Goal: Task Accomplishment & Management: Use online tool/utility

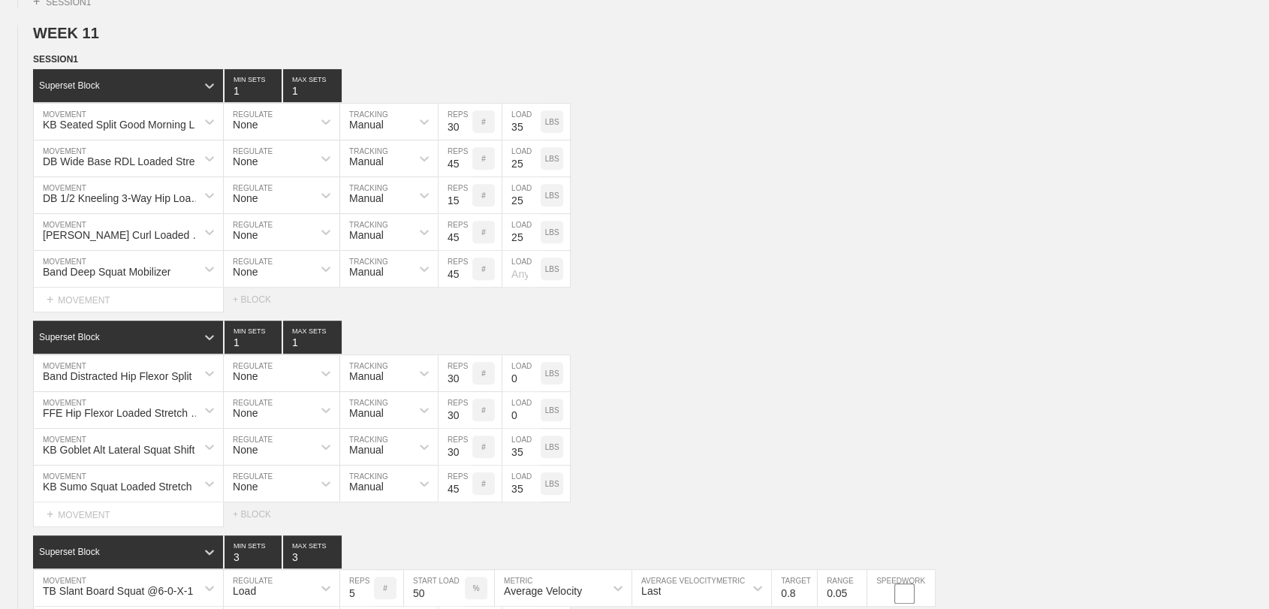
scroll to position [679, 0]
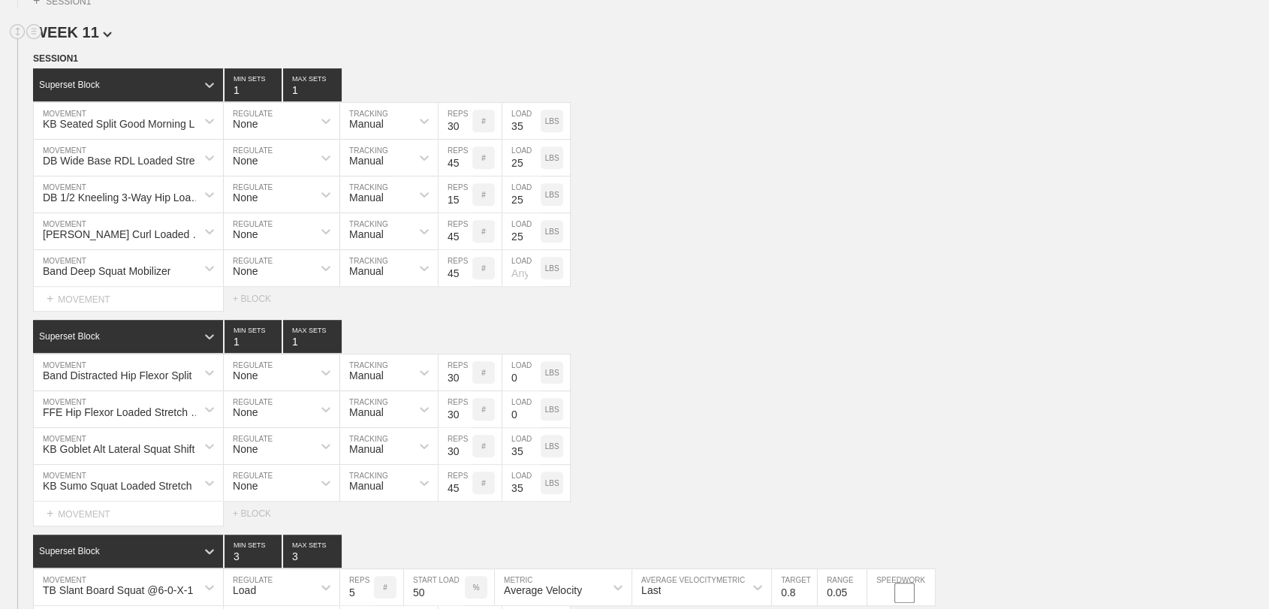
click at [65, 41] on span "WEEK 11" at bounding box center [72, 32] width 79 height 17
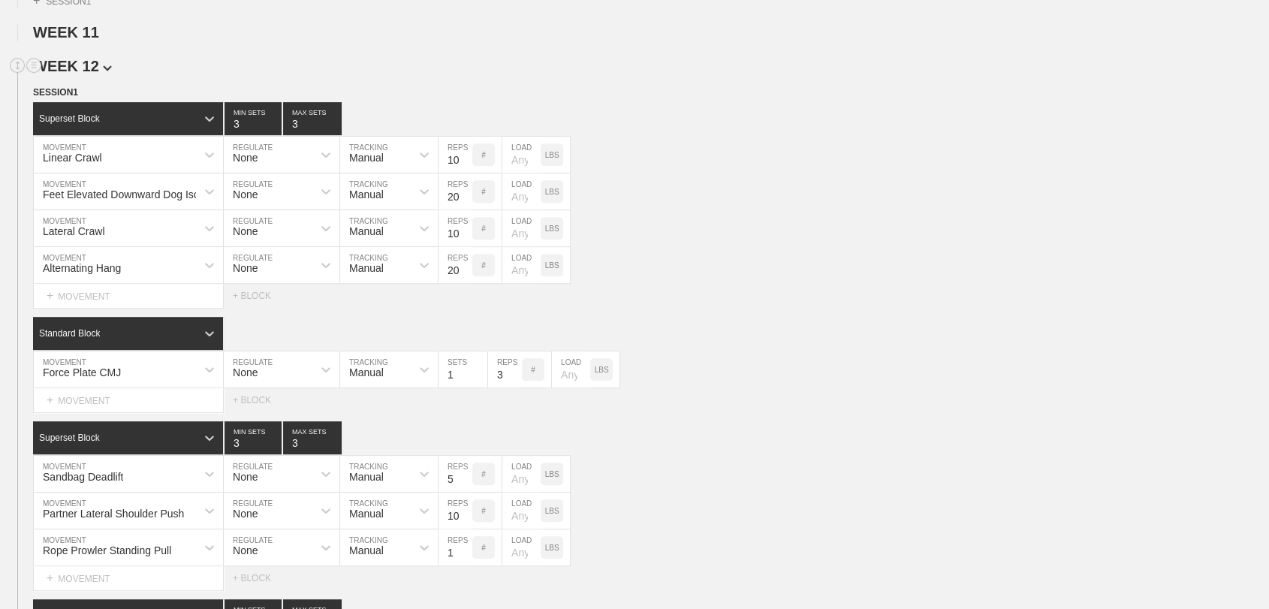
click at [66, 74] on span "WEEK 12" at bounding box center [72, 66] width 79 height 17
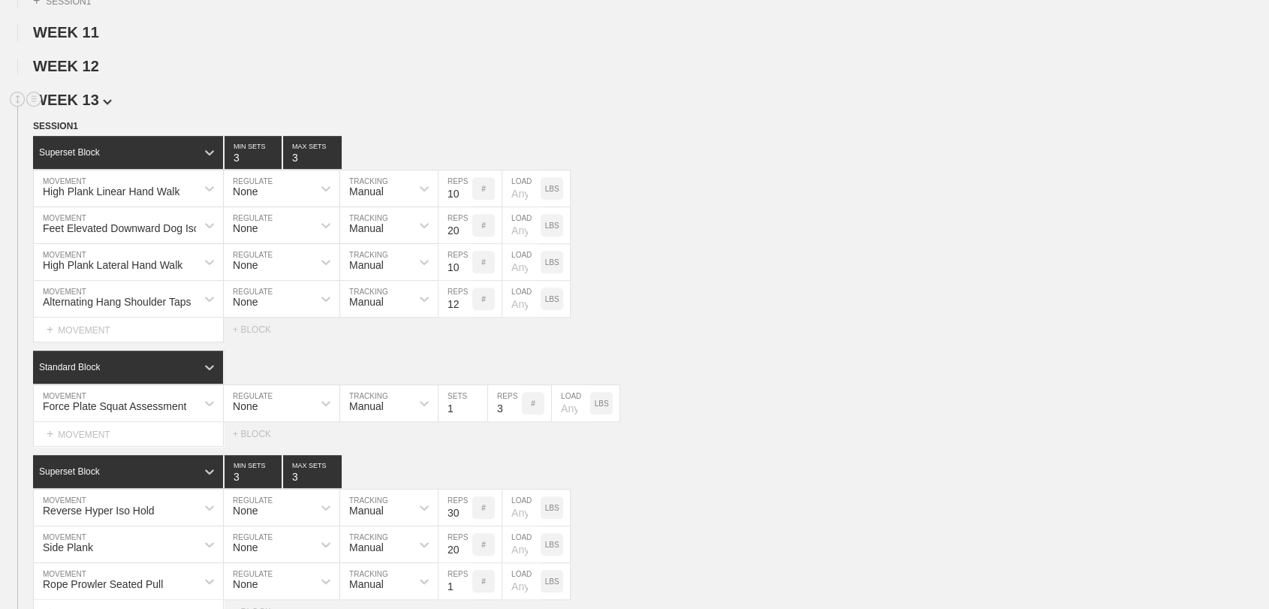
click at [68, 108] on span "WEEK 13" at bounding box center [72, 100] width 79 height 17
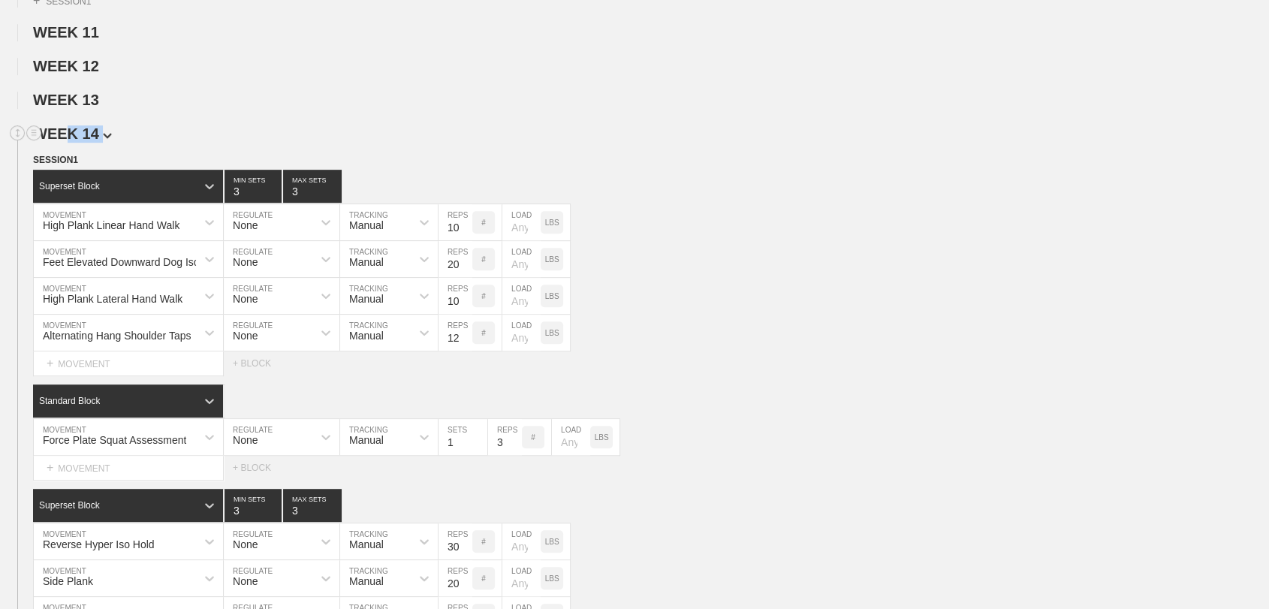
drag, startPoint x: 66, startPoint y: 155, endPoint x: 172, endPoint y: 148, distance: 106.1
click at [172, 143] on h2 "WEEK 14" at bounding box center [651, 133] width 1236 height 17
click at [84, 142] on span "WEEK 14" at bounding box center [72, 133] width 79 height 17
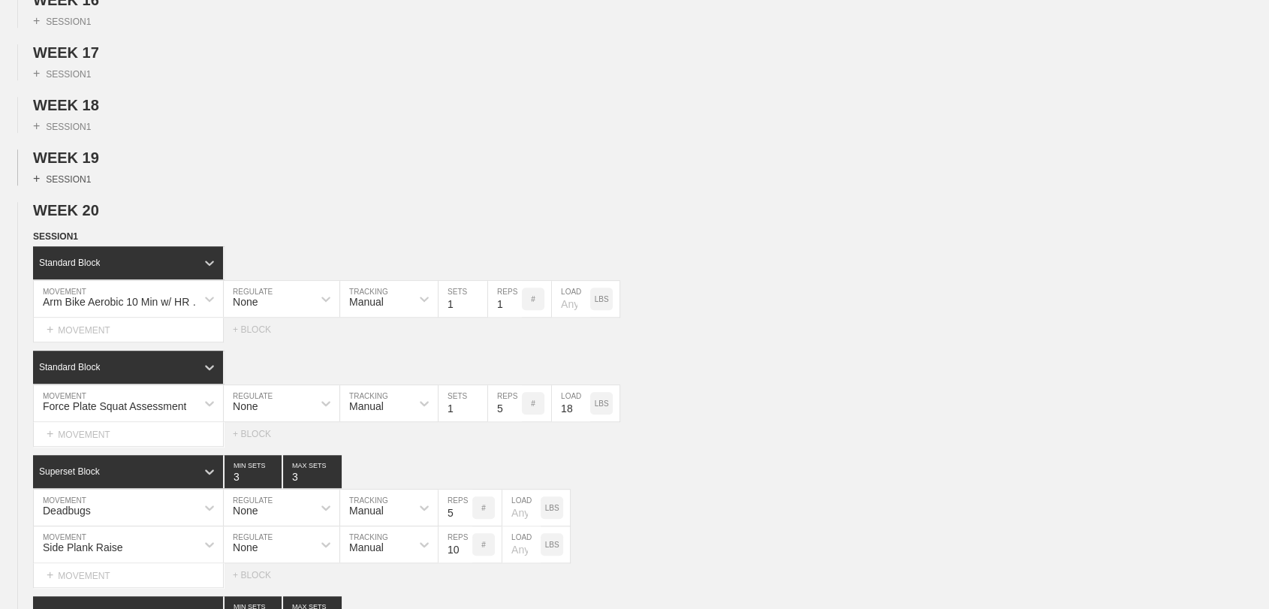
scroll to position [916, 0]
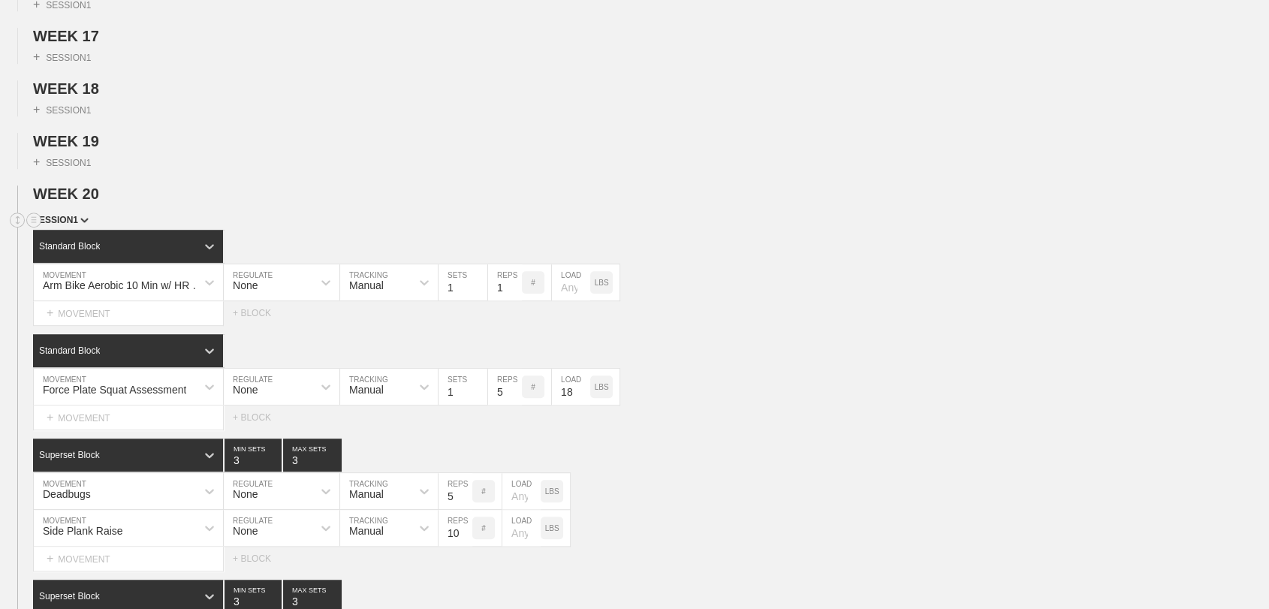
click at [61, 225] on span "SESSION 1" at bounding box center [61, 220] width 56 height 11
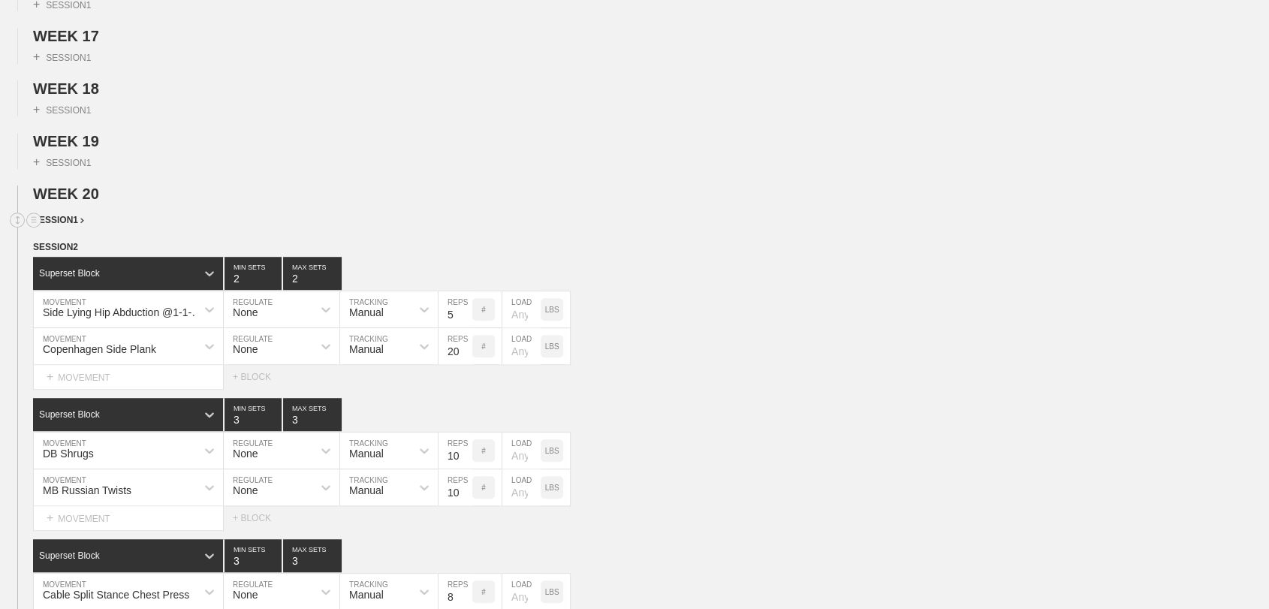
scroll to position [924, 0]
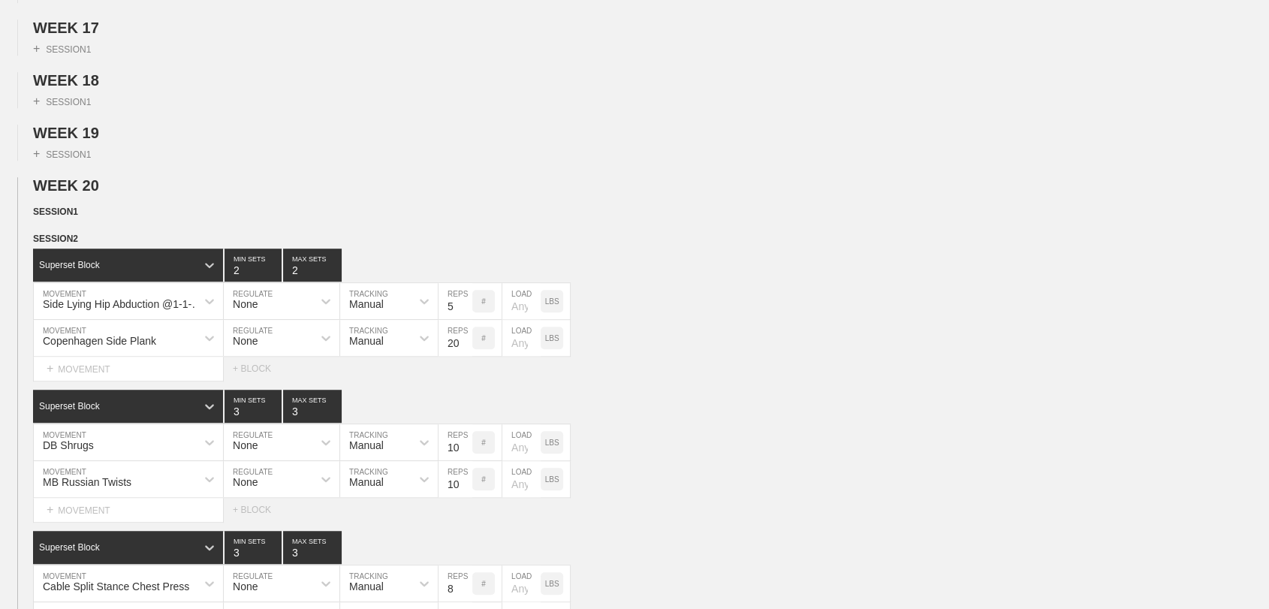
click at [59, 244] on span "SESSION 2" at bounding box center [61, 238] width 56 height 11
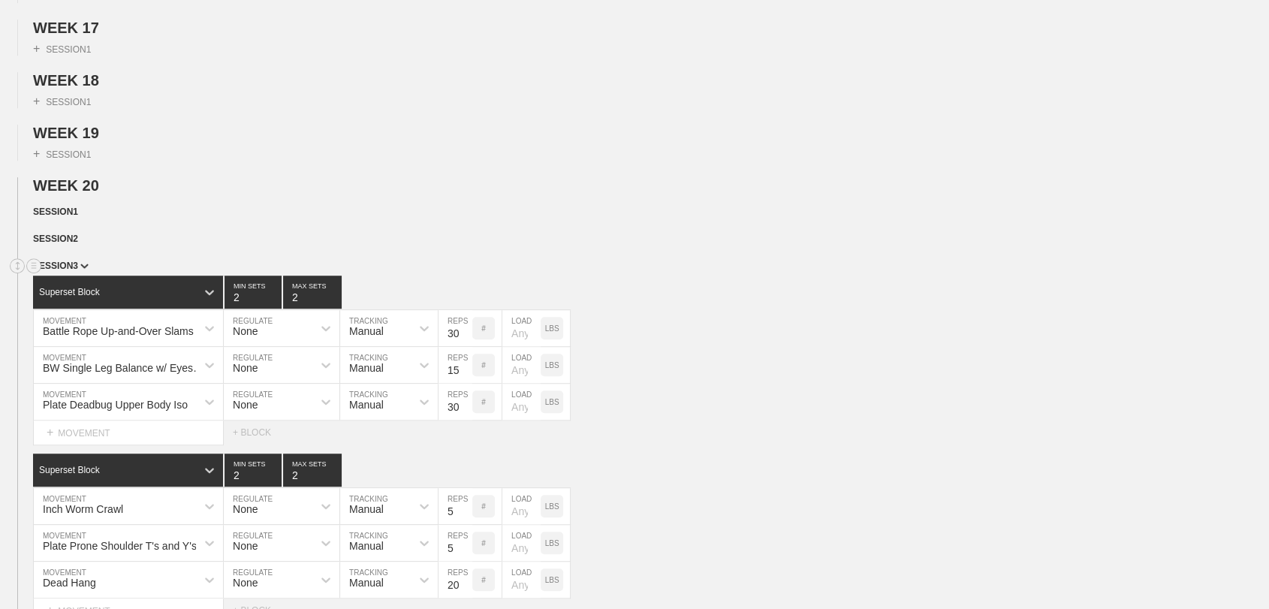
click at [60, 271] on span "SESSION 3" at bounding box center [61, 265] width 56 height 11
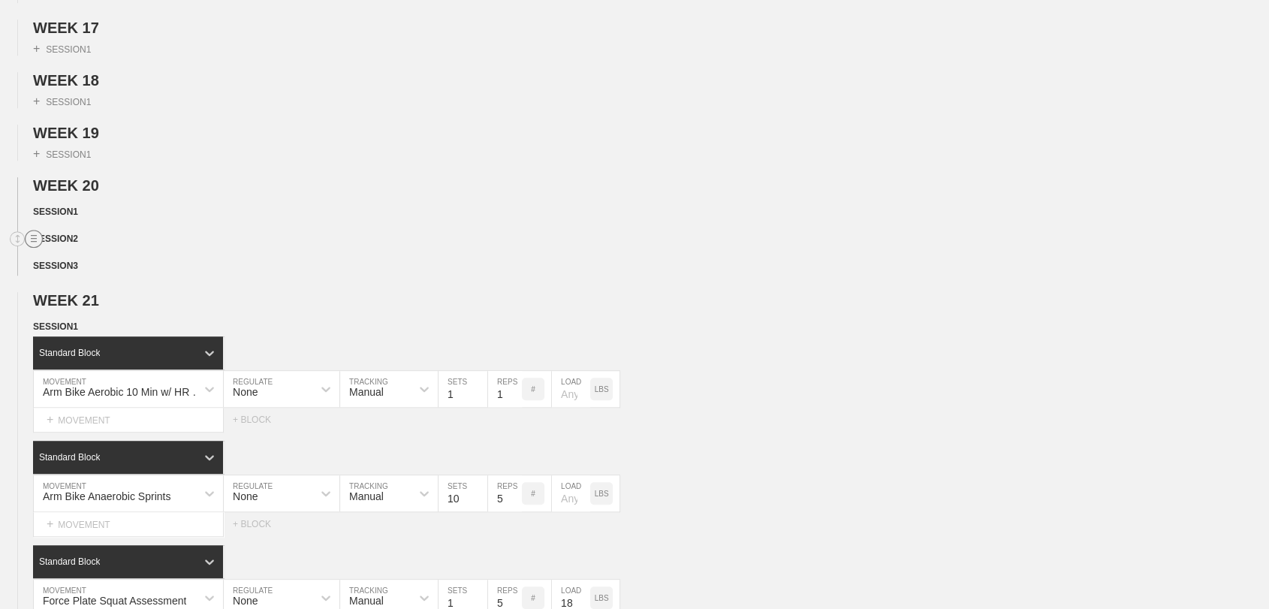
click at [33, 248] on circle at bounding box center [34, 238] width 17 height 17
click at [85, 291] on div "DUPLICATE" at bounding box center [105, 290] width 120 height 23
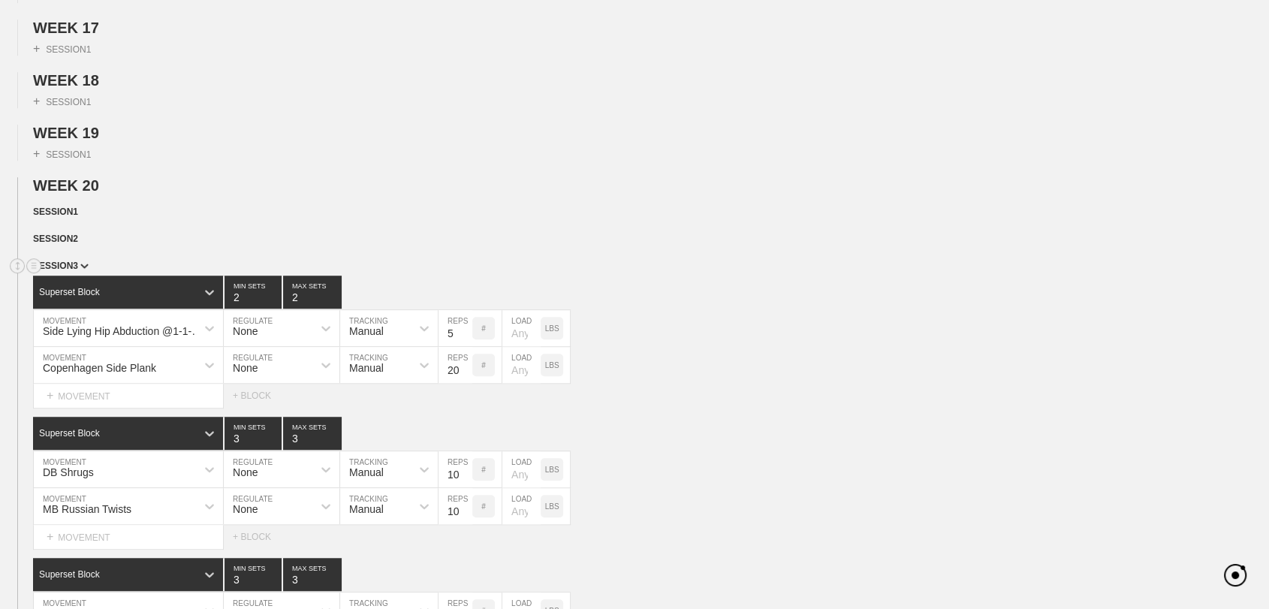
click at [72, 271] on span "SESSION 3" at bounding box center [61, 265] width 56 height 11
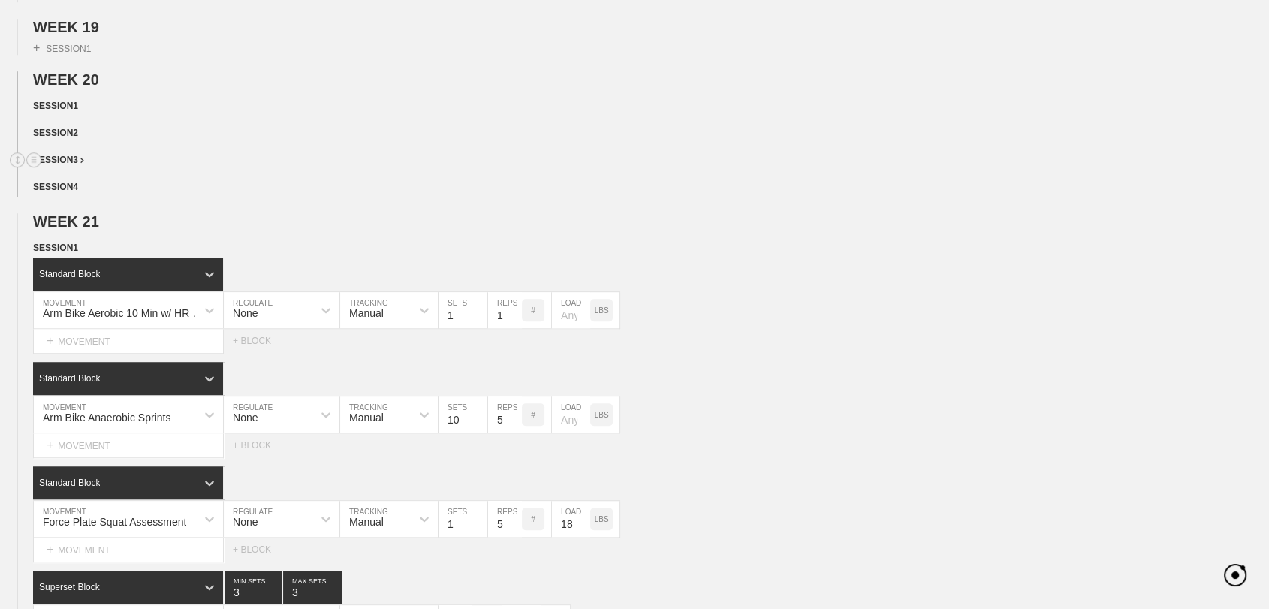
scroll to position [1031, 0]
click at [59, 252] on span "SESSION 1" at bounding box center [61, 247] width 56 height 11
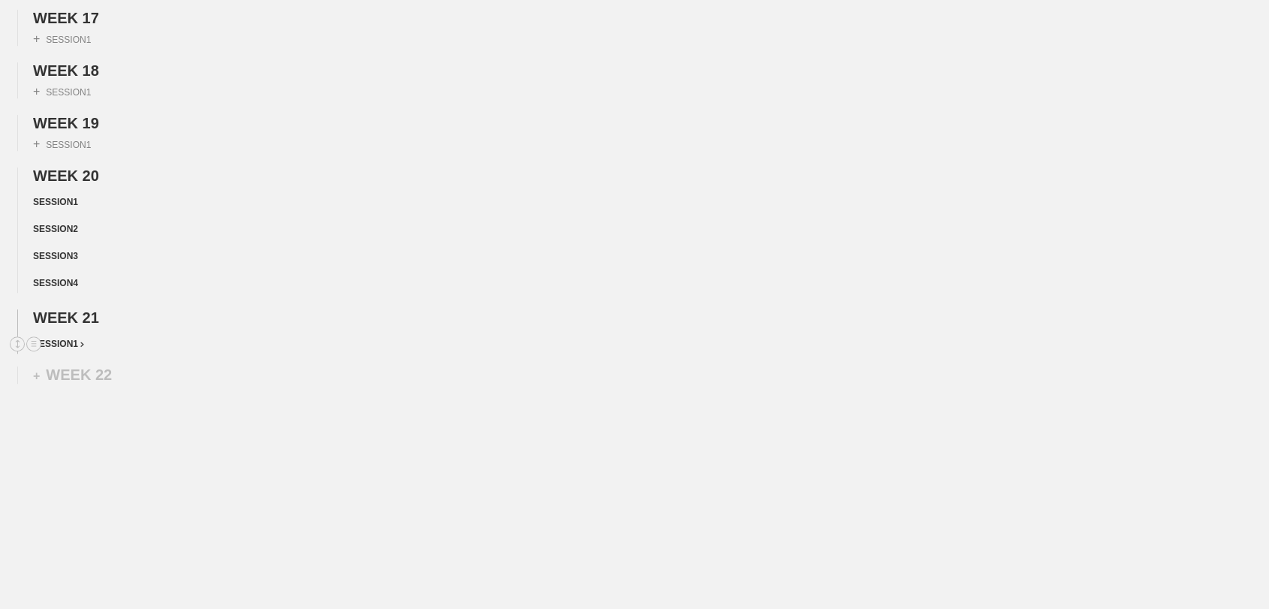
scroll to position [971, 0]
click at [72, 345] on span "SESSION 2" at bounding box center [58, 344] width 51 height 11
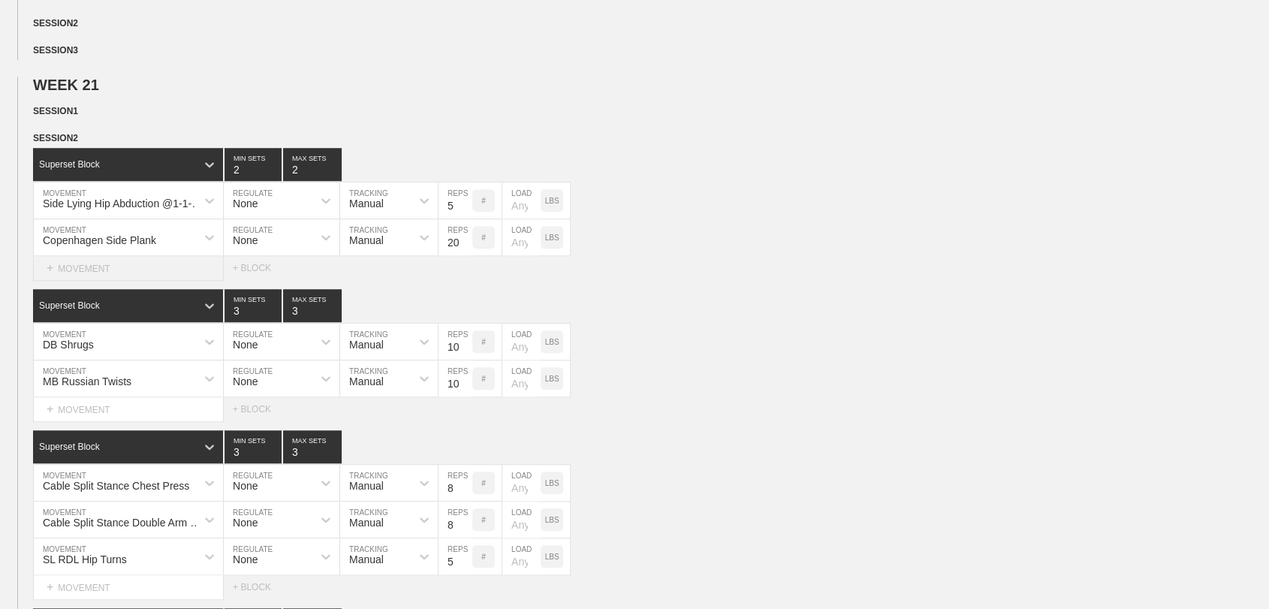
scroll to position [1118, 0]
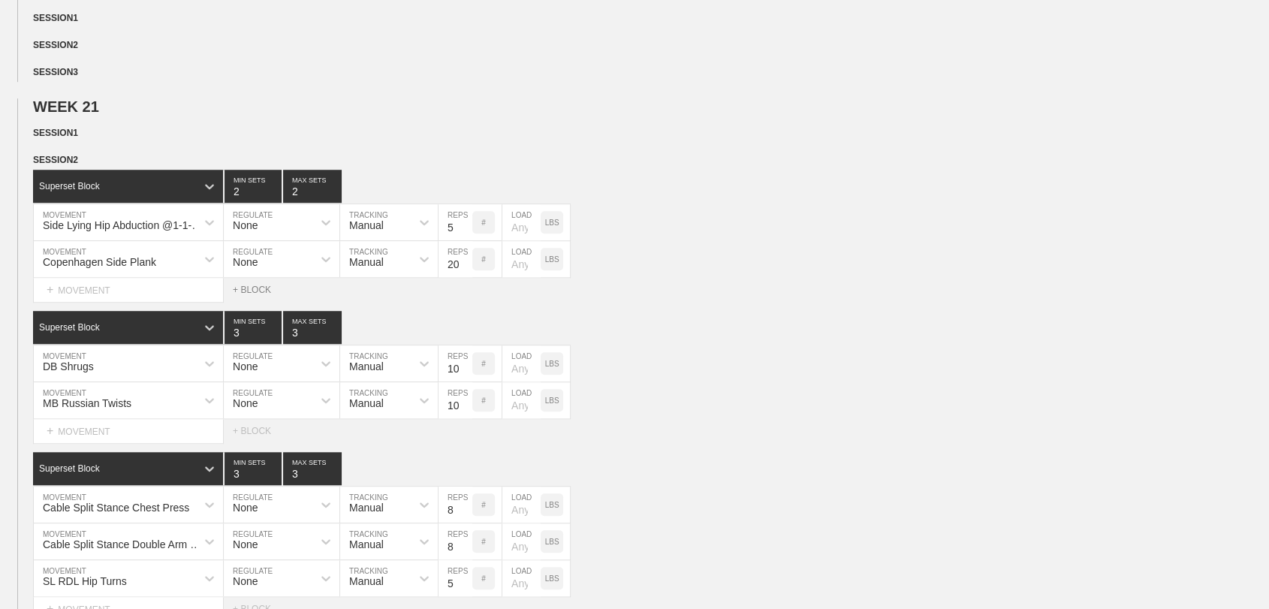
click at [252, 295] on div "+ BLOCK" at bounding box center [259, 290] width 53 height 11
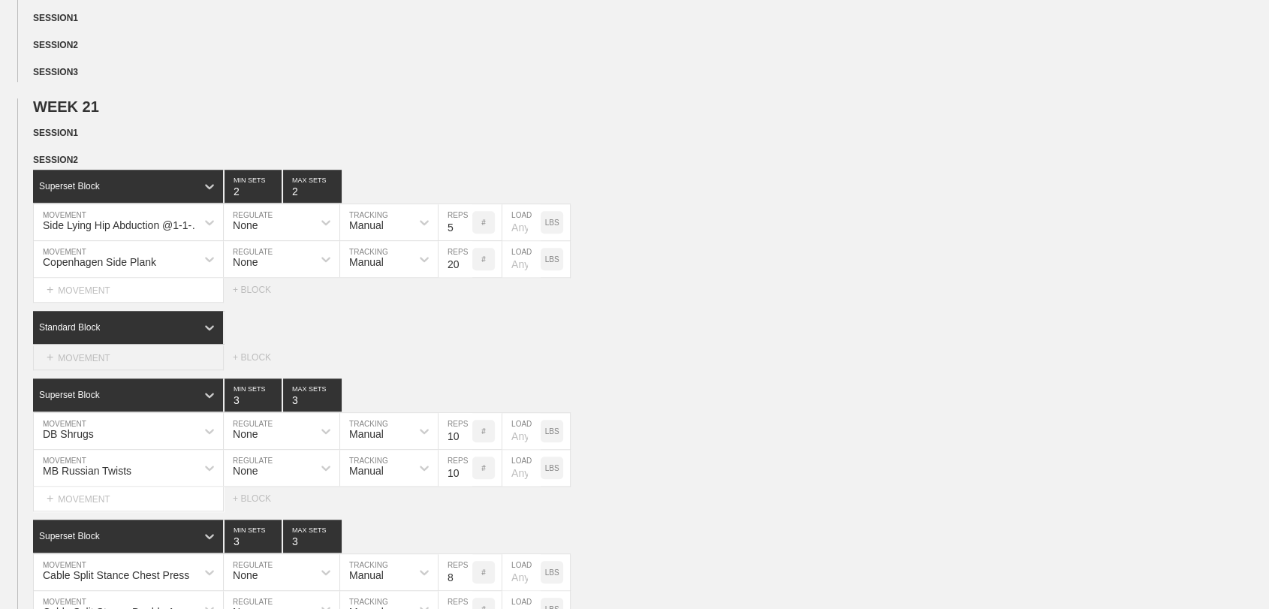
click at [74, 370] on div "+ MOVEMENT" at bounding box center [128, 357] width 191 height 25
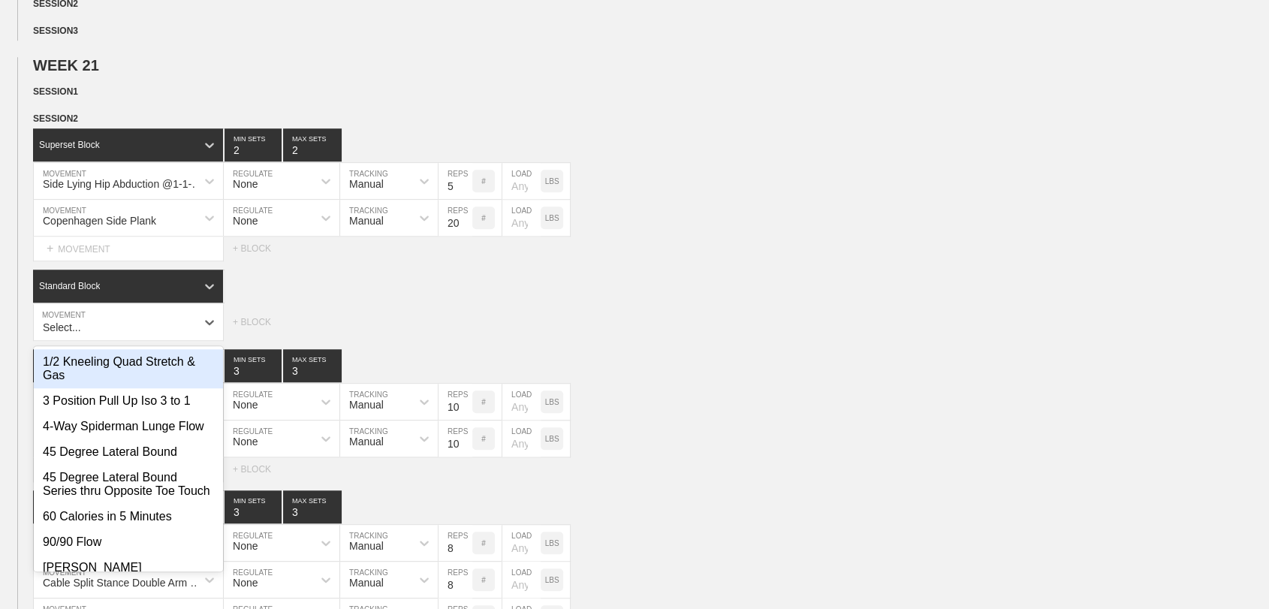
scroll to position [1164, 0]
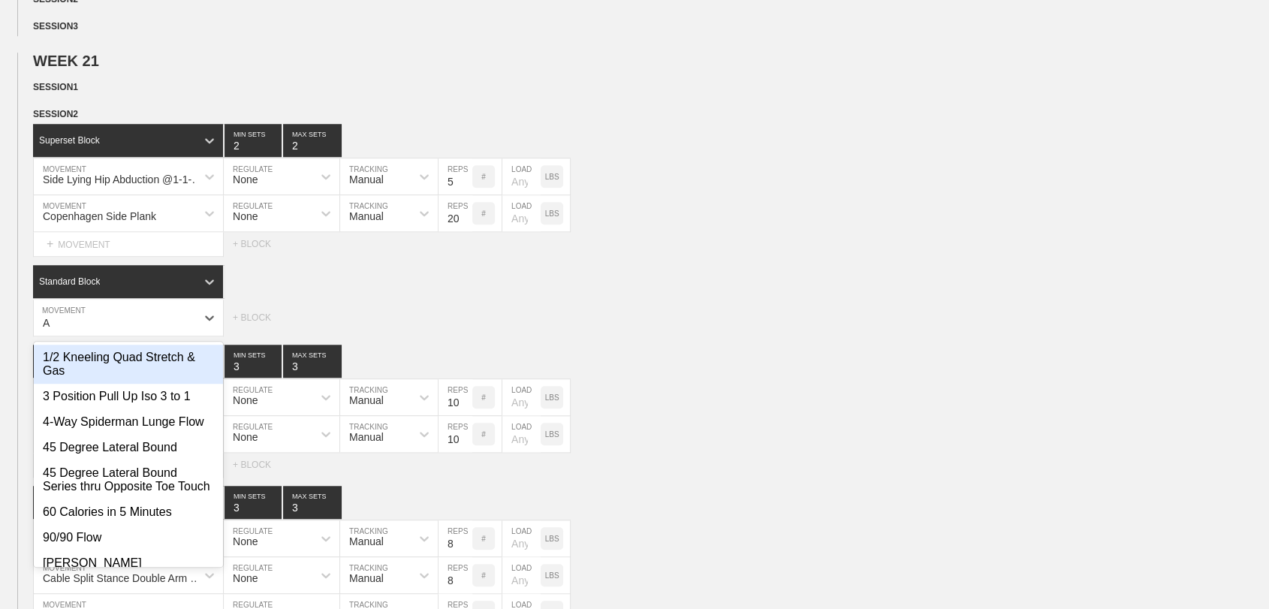
click at [74, 384] on div "1/2 Kneeling Quad Stretch & Gas" at bounding box center [128, 364] width 189 height 39
type input "A"
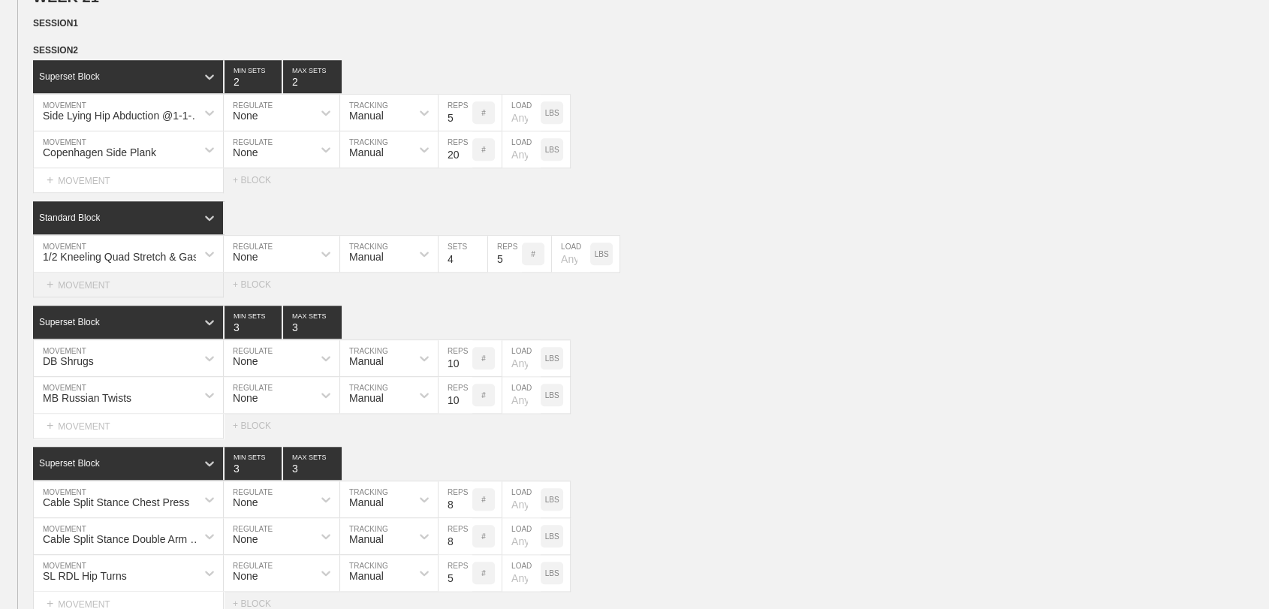
scroll to position [1226, 0]
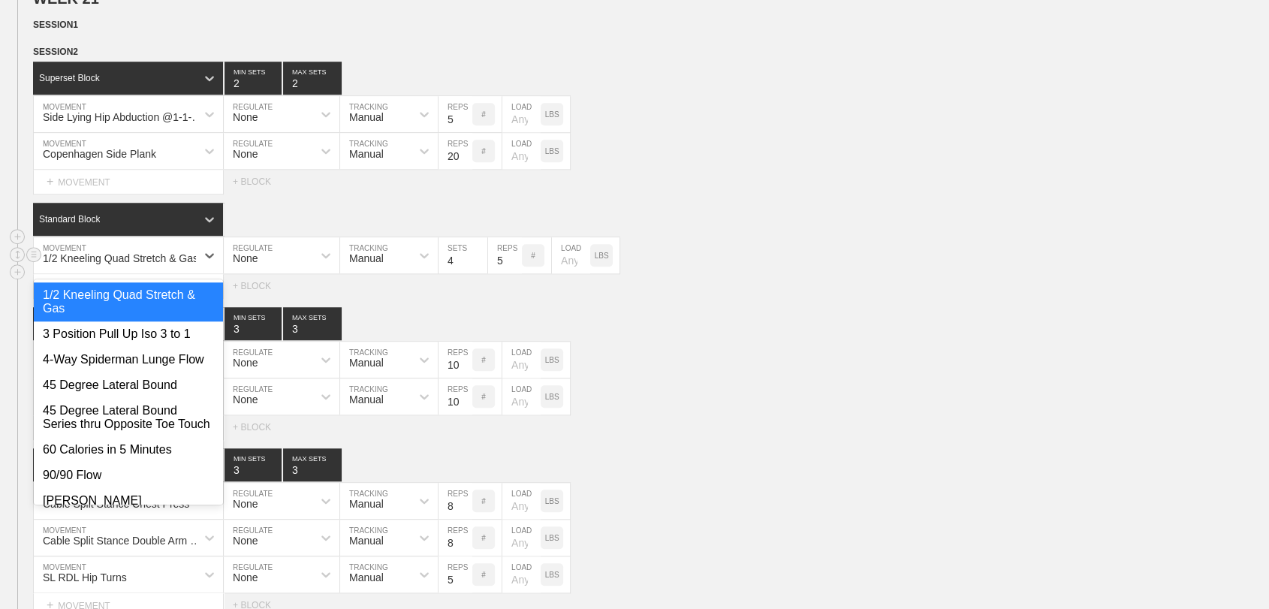
click at [102, 264] on div "1/2 Kneeling Quad Stretch & Gas" at bounding box center [120, 258] width 155 height 12
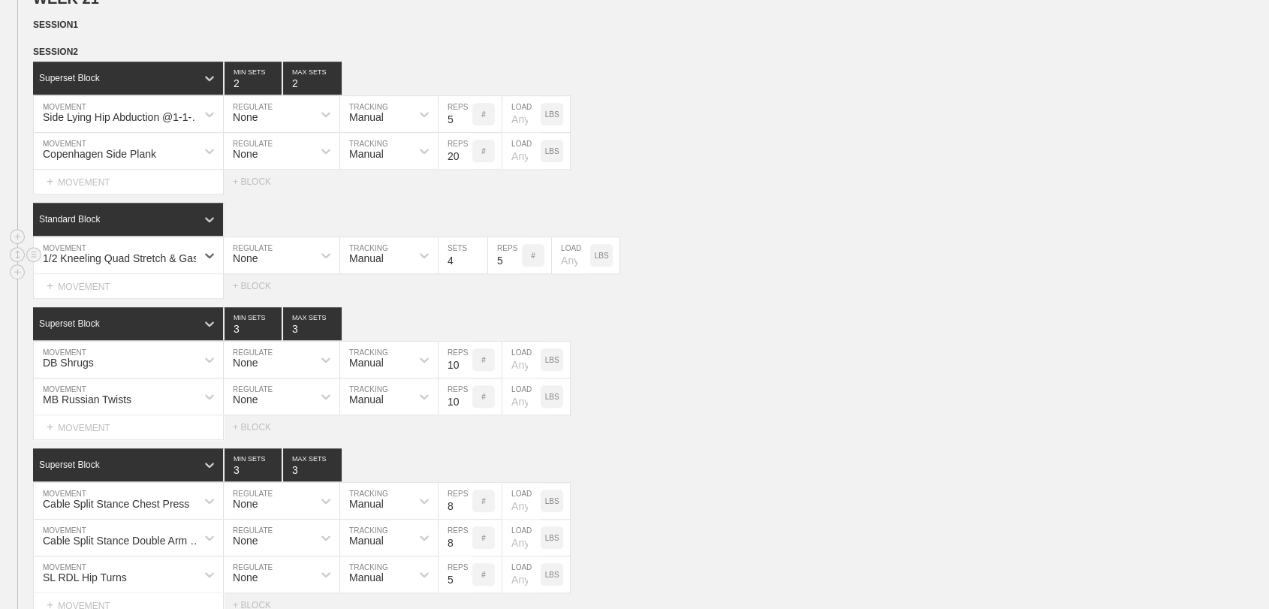
click at [102, 264] on div "1/2 Kneeling Quad Stretch & Gas" at bounding box center [120, 258] width 155 height 12
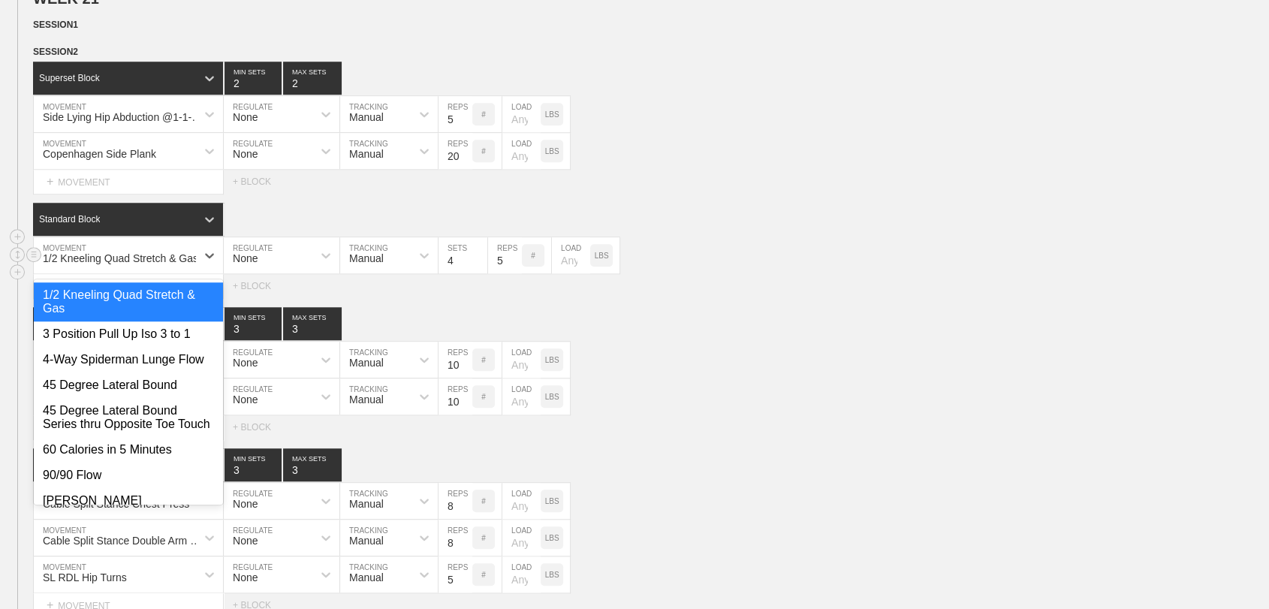
click at [102, 264] on div "1/2 Kneeling Quad Stretch & Gas" at bounding box center [120, 258] width 155 height 12
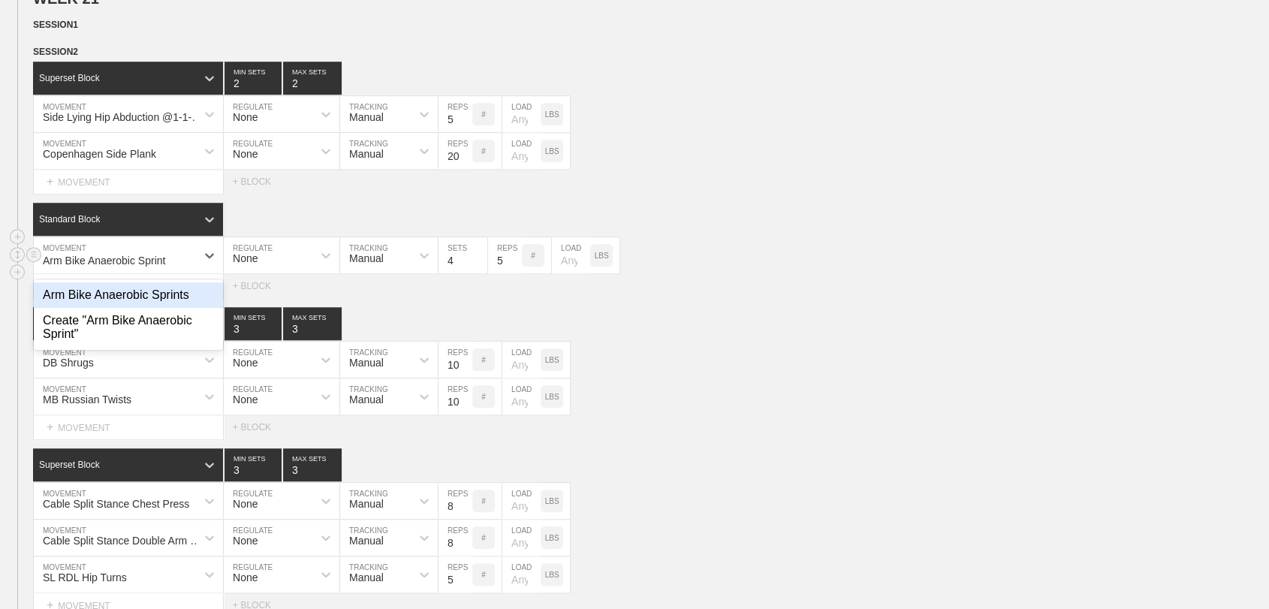
type input "Arm Bike Anaerobic Sprints"
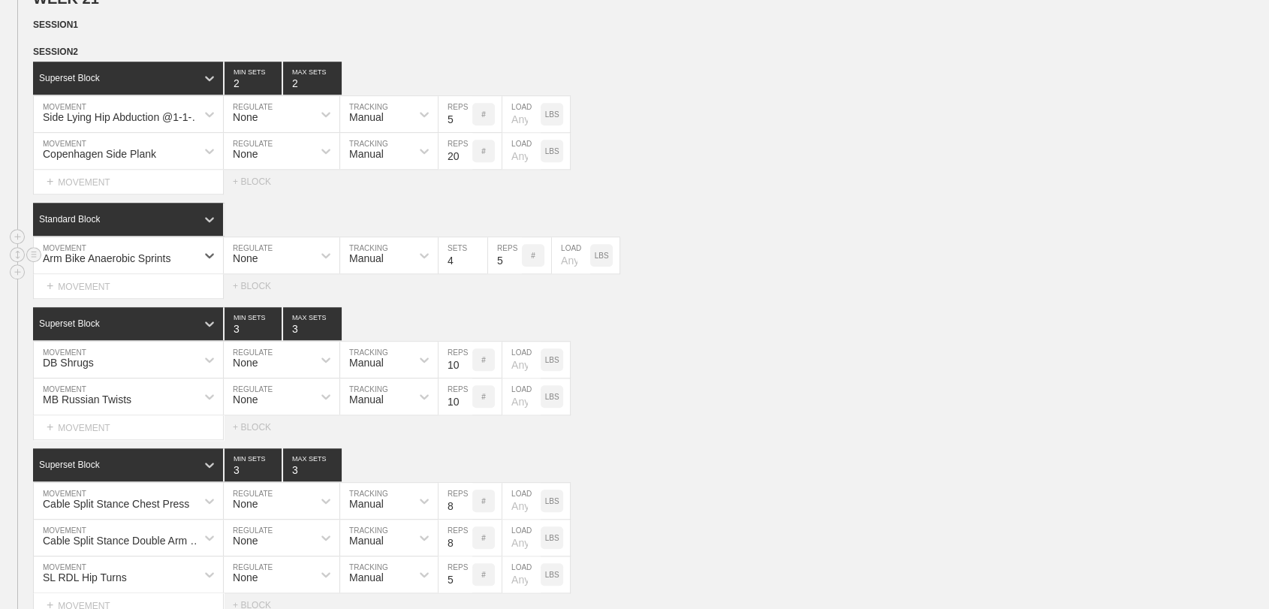
click at [446, 273] on input "4" at bounding box center [462, 255] width 49 height 36
type input "10"
click at [498, 273] on input "5" at bounding box center [505, 255] width 34 height 36
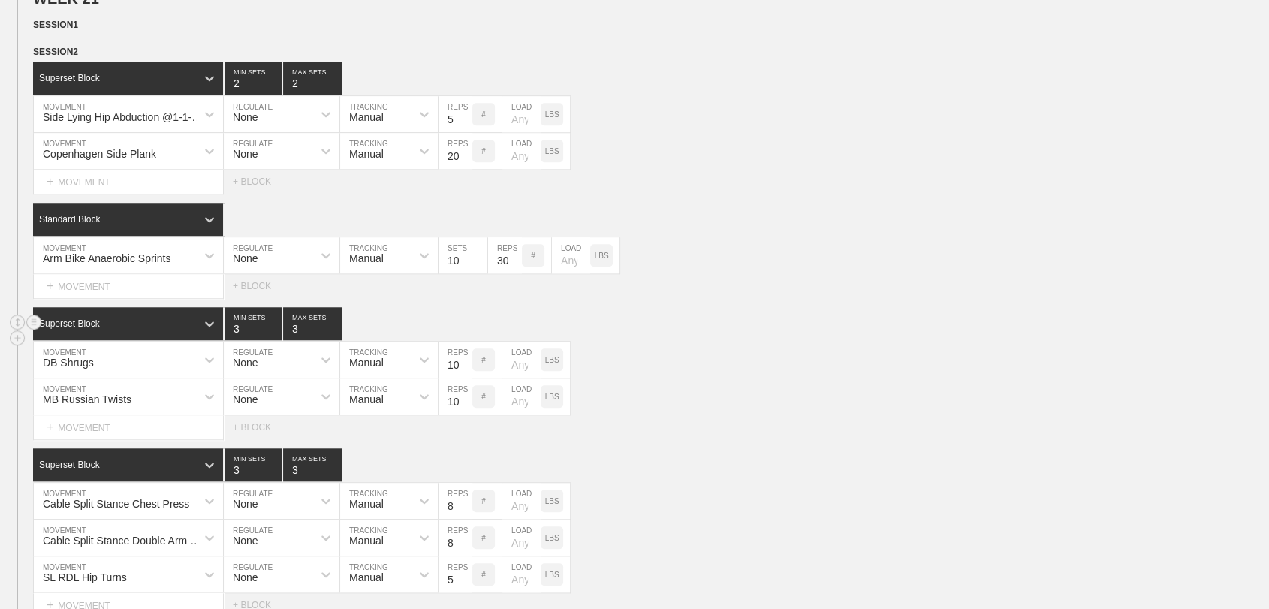
type input "30"
click at [625, 340] on div "Superset Block 3 MIN SETS 3 MAX SETS" at bounding box center [651, 323] width 1236 height 33
click at [74, 299] on div "+ MOVEMENT" at bounding box center [128, 286] width 191 height 25
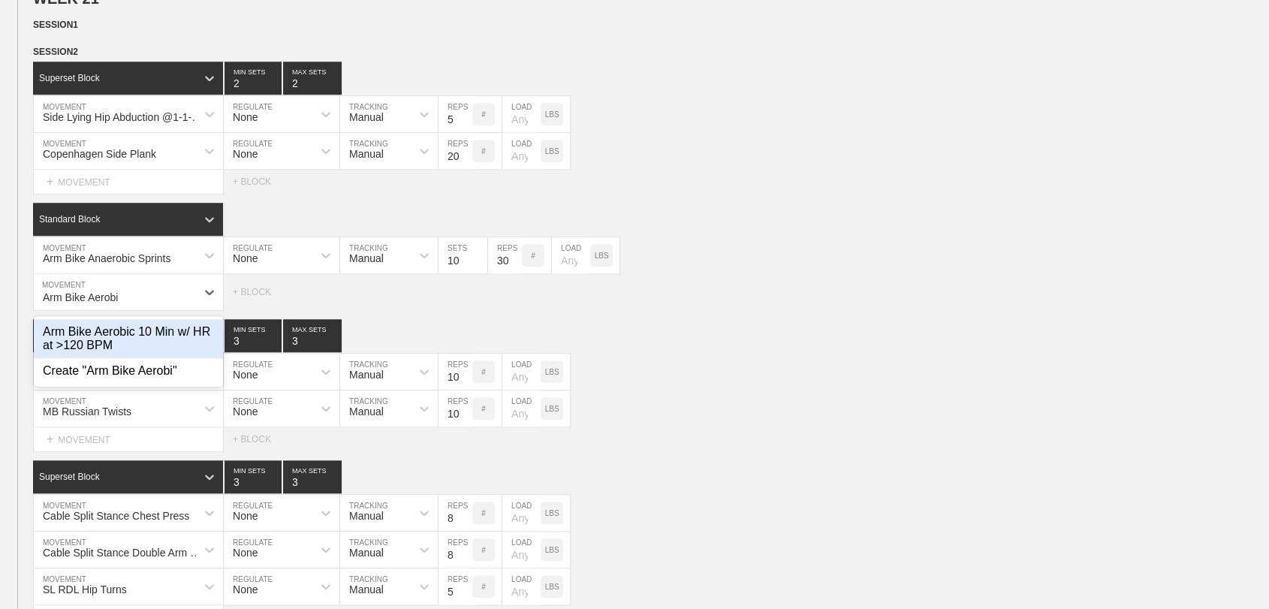
click at [83, 358] on div "Arm Bike Aerobic 10 Min w/ HR at >120 BPM" at bounding box center [128, 338] width 189 height 39
type input "Arm Bike Aerobi"
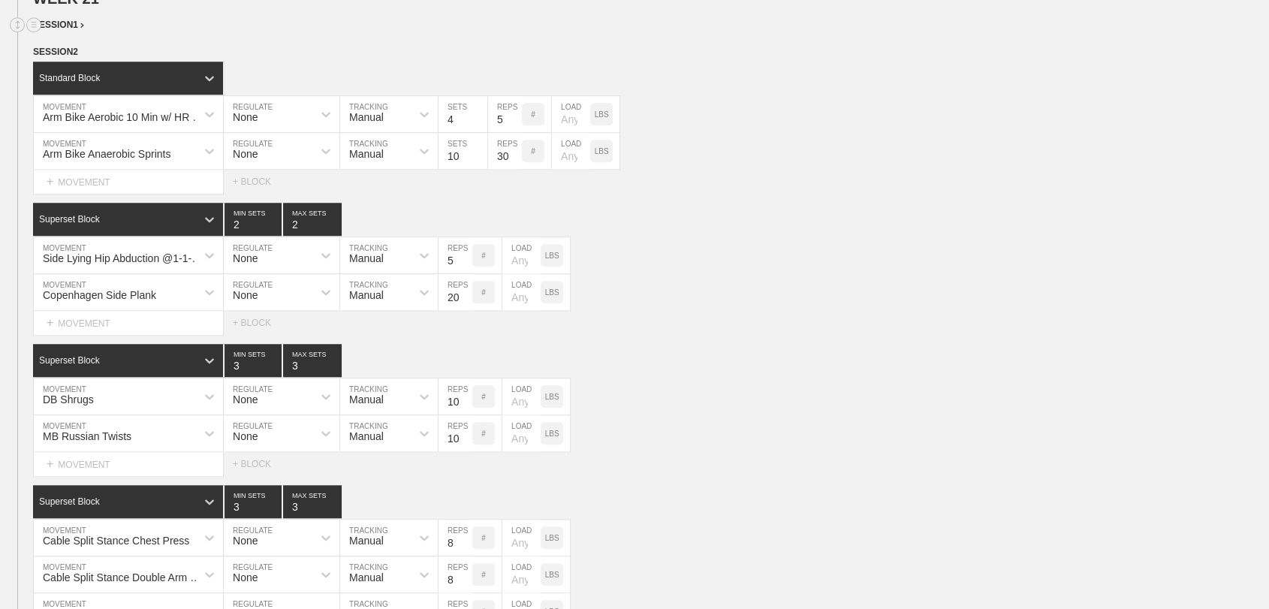
click at [306, 35] on div "SESSION 1" at bounding box center [651, 25] width 1236 height 17
